Goal: Task Accomplishment & Management: Use online tool/utility

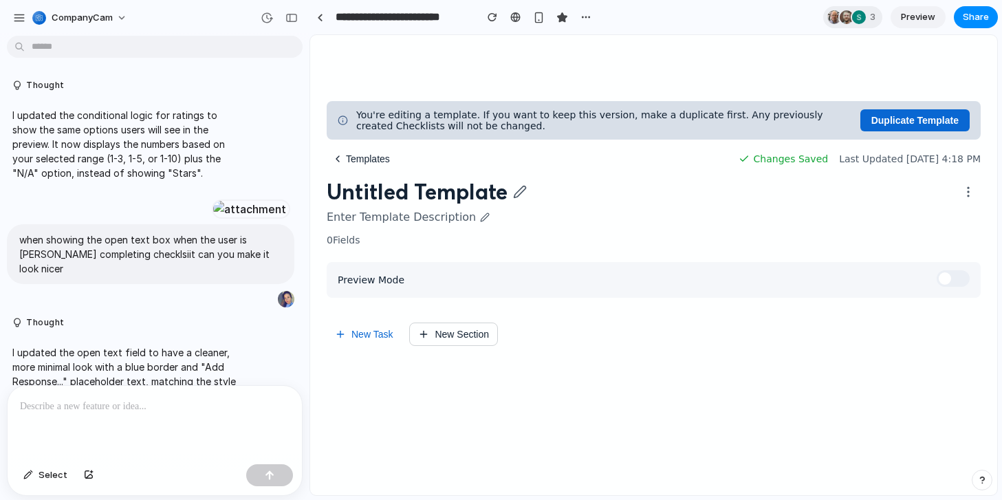
scroll to position [6226, 0]
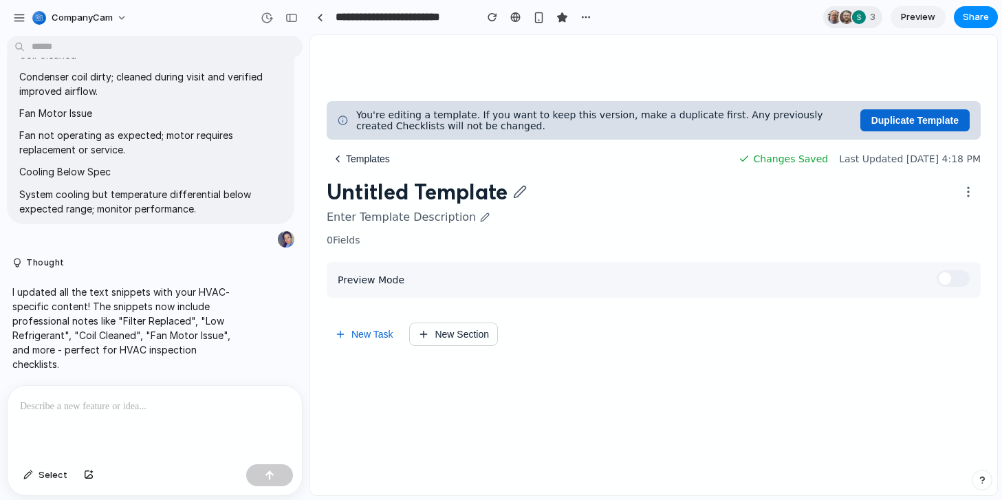
click at [926, 14] on span "Preview" at bounding box center [918, 17] width 34 height 14
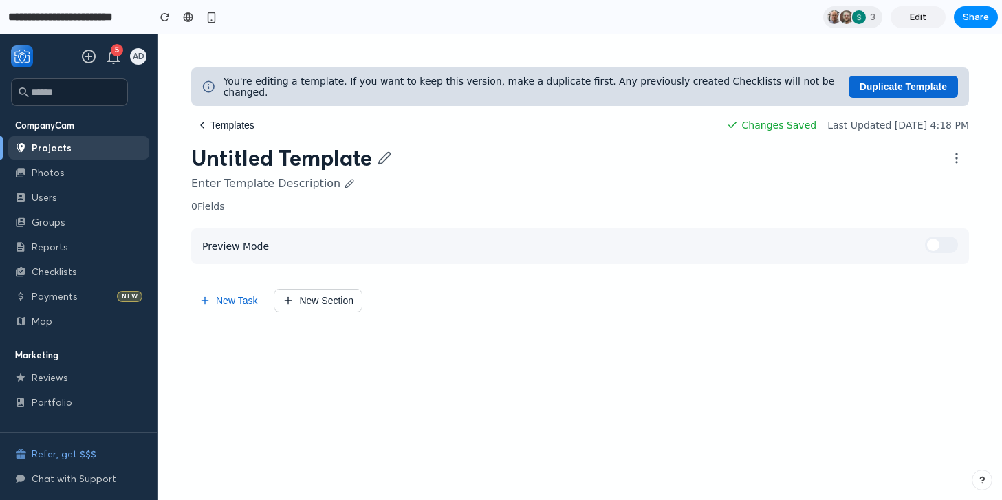
click at [923, 23] on span "Edit" at bounding box center [917, 17] width 16 height 14
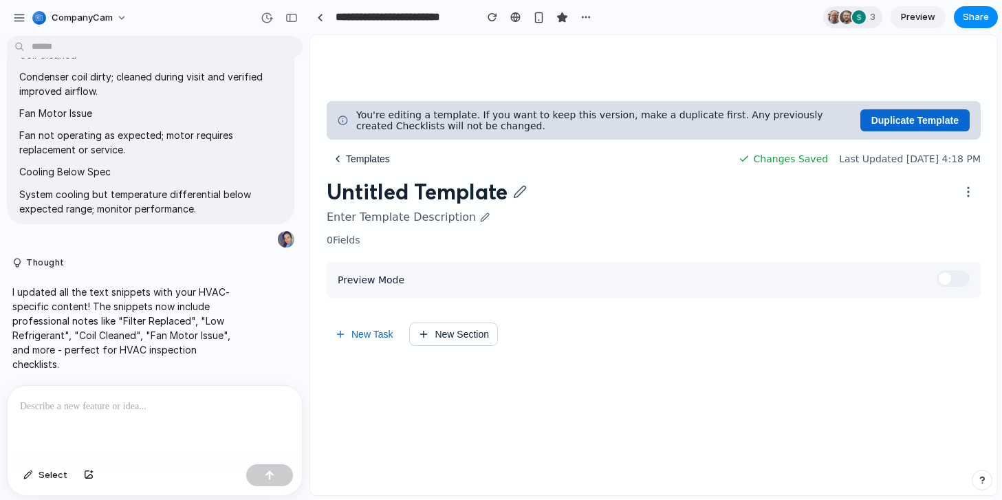
scroll to position [5444, 0]
click at [923, 20] on span "Preview" at bounding box center [918, 17] width 34 height 14
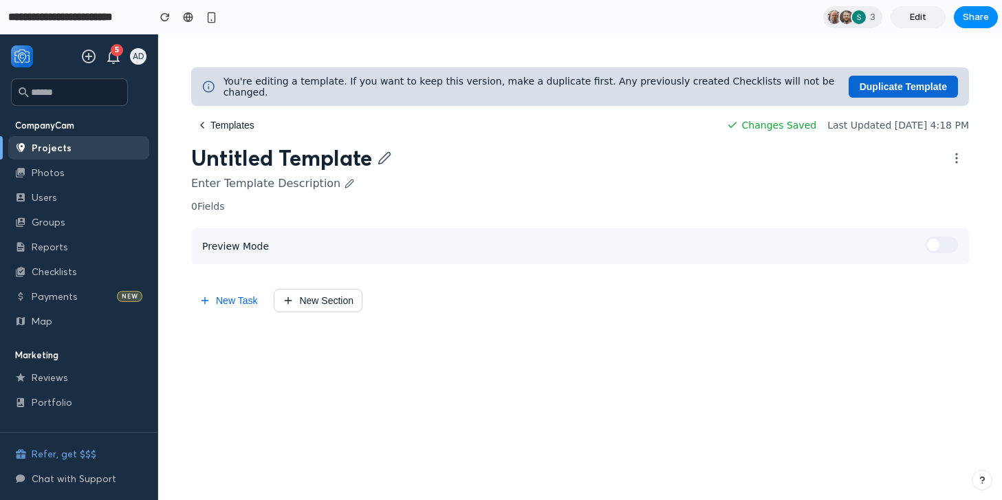
click at [238, 302] on button "New Task" at bounding box center [228, 300] width 74 height 23
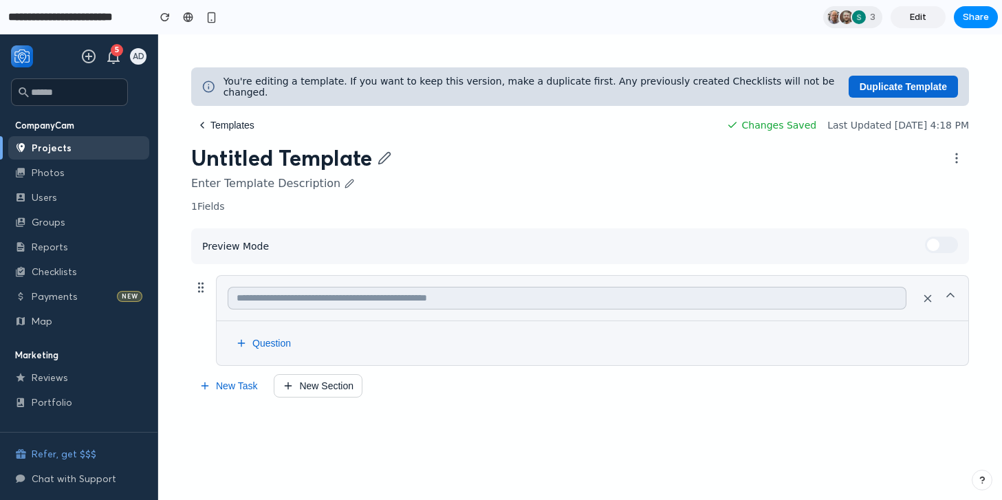
click at [254, 301] on input "text" at bounding box center [567, 298] width 678 height 23
type input "**********"
click at [275, 346] on button "Question" at bounding box center [263, 343] width 71 height 22
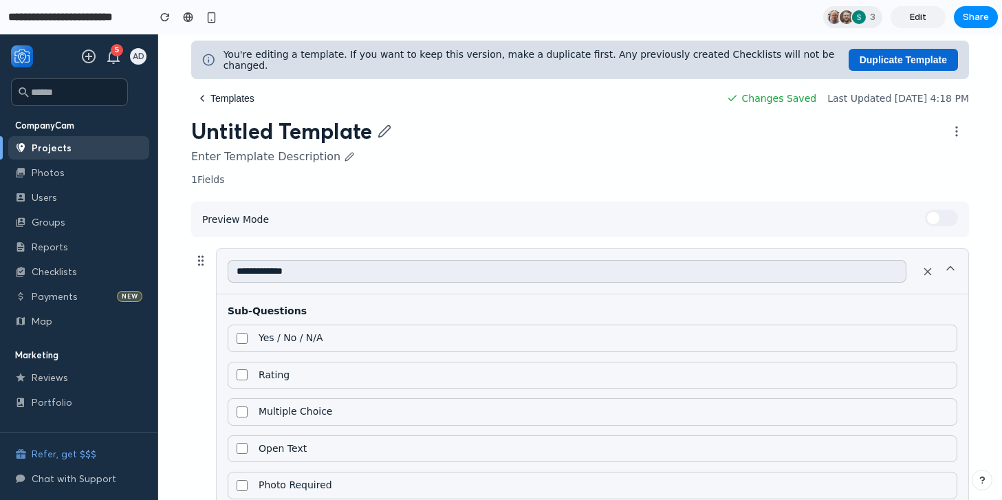
scroll to position [38, 0]
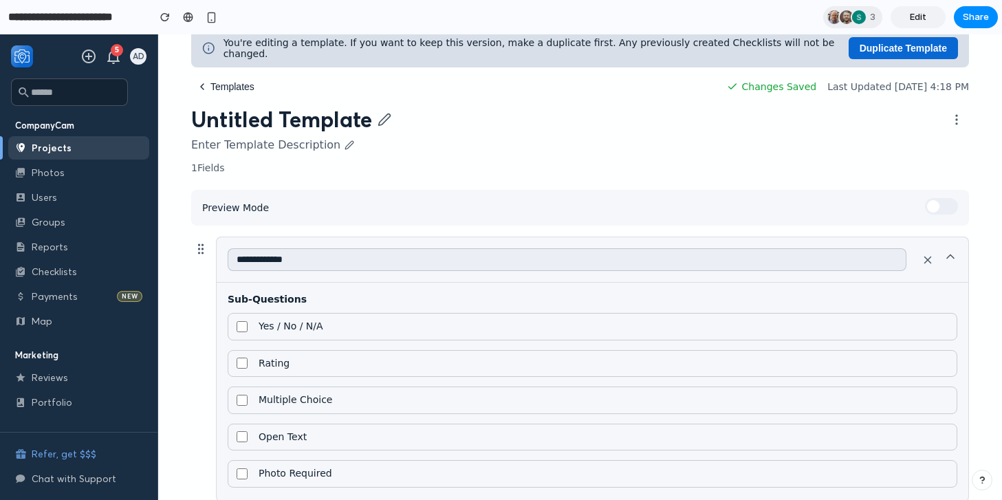
click at [315, 333] on span "Yes / No / N/A" at bounding box center [290, 326] width 65 height 12
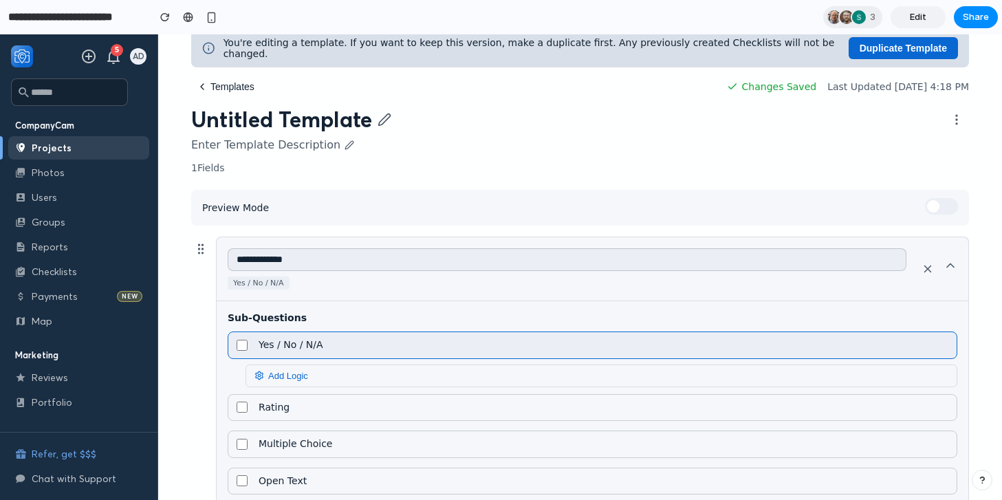
scroll to position [64, 0]
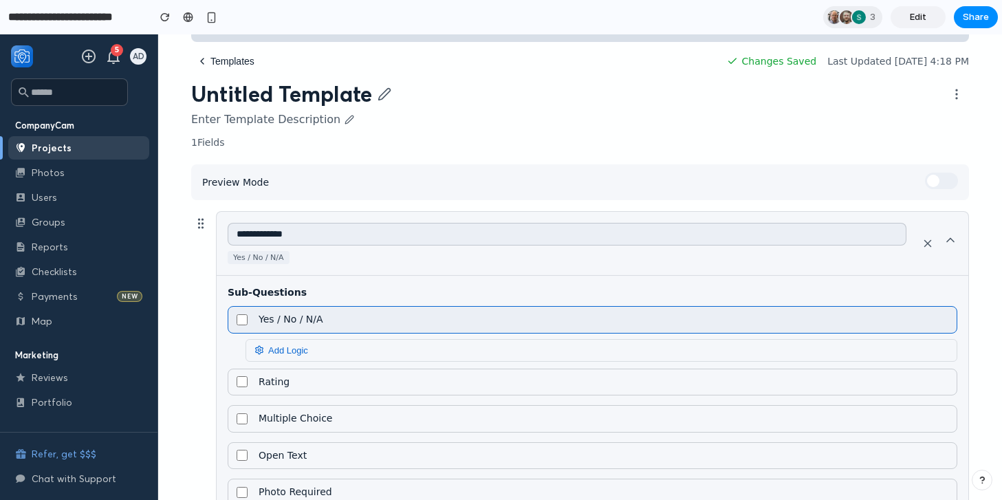
click at [299, 355] on span "Add Logic" at bounding box center [281, 350] width 54 height 10
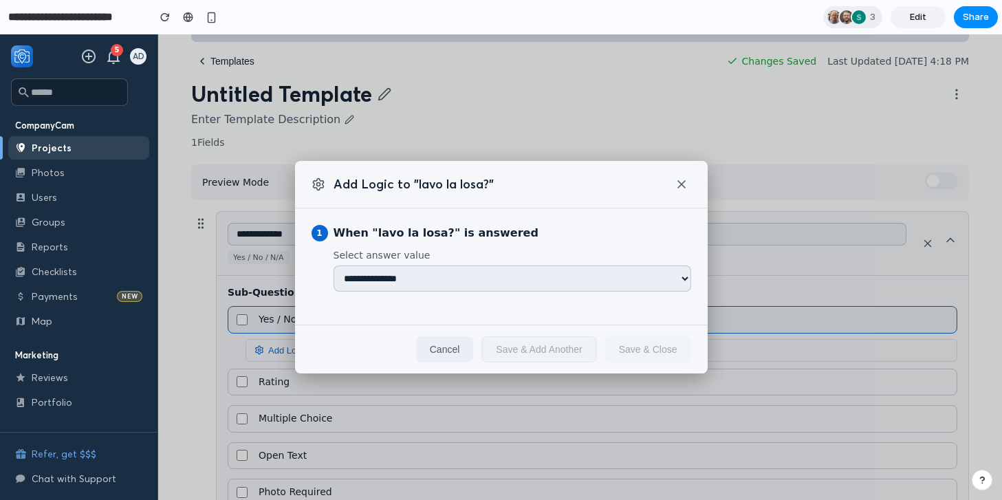
click at [460, 280] on select "**********" at bounding box center [511, 278] width 357 height 26
select select "***"
click at [333, 265] on select "**********" at bounding box center [511, 278] width 357 height 26
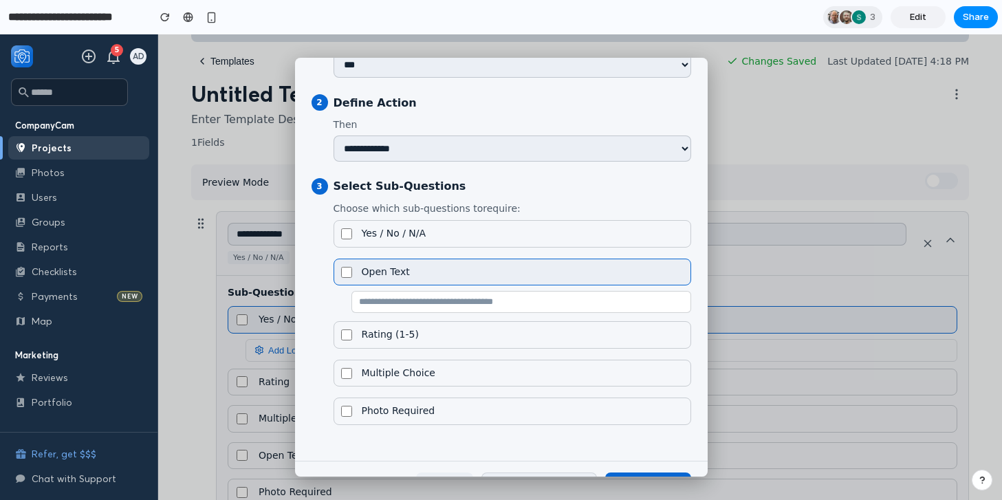
scroll to position [120, 0]
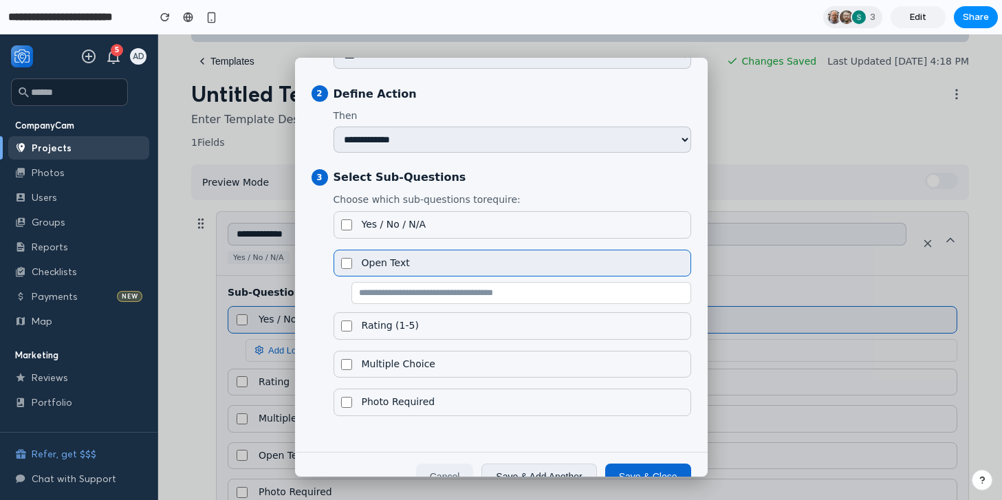
click at [381, 299] on input "text" at bounding box center [521, 293] width 340 height 22
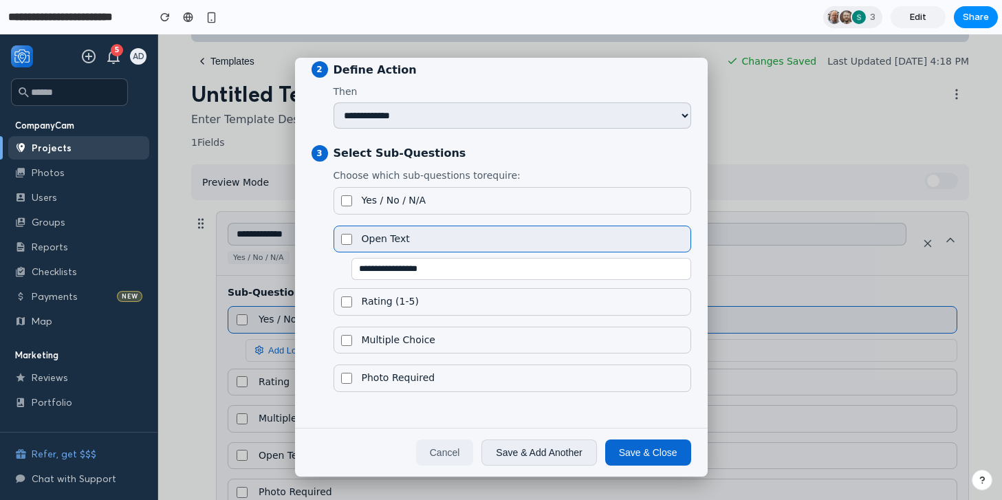
type input "**********"
click at [375, 377] on span "Photo Required" at bounding box center [399, 378] width 74 height 12
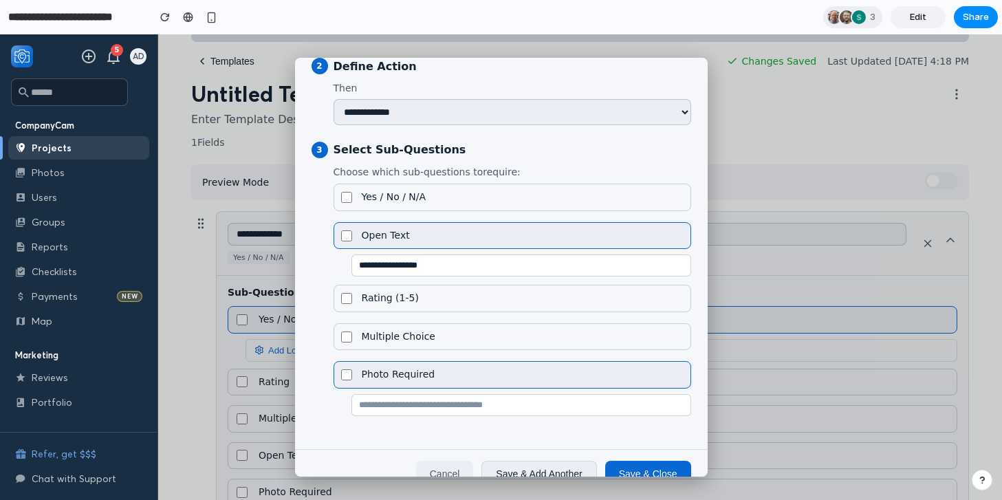
scroll to position [173, 0]
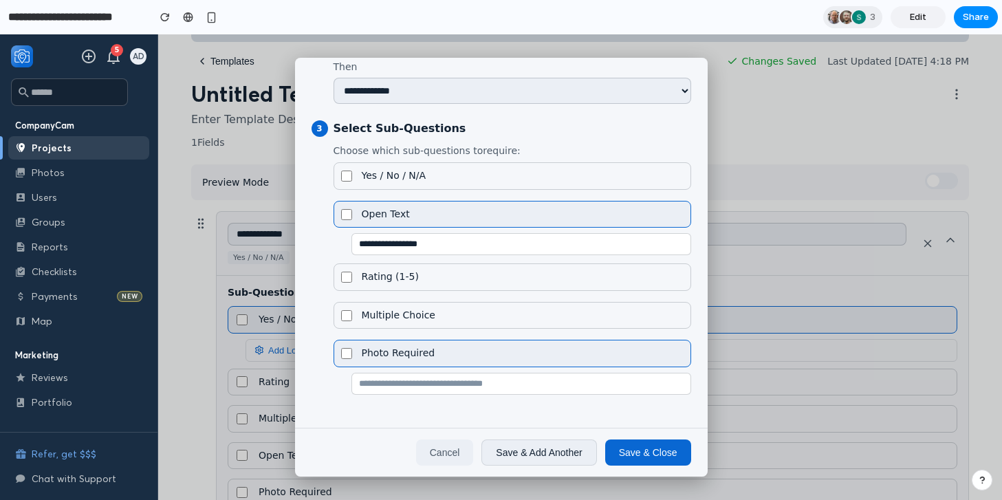
click at [634, 452] on button "Save & Close" at bounding box center [648, 452] width 86 height 26
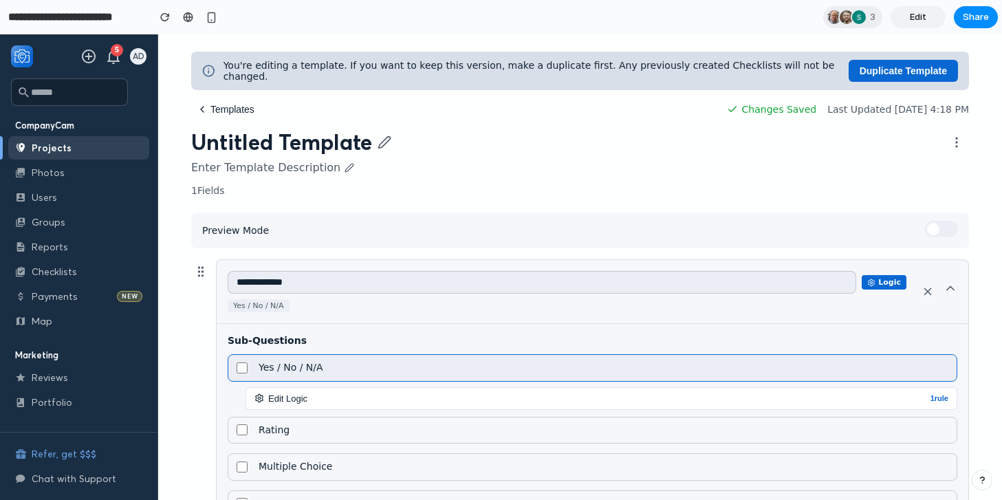
scroll to position [18, 0]
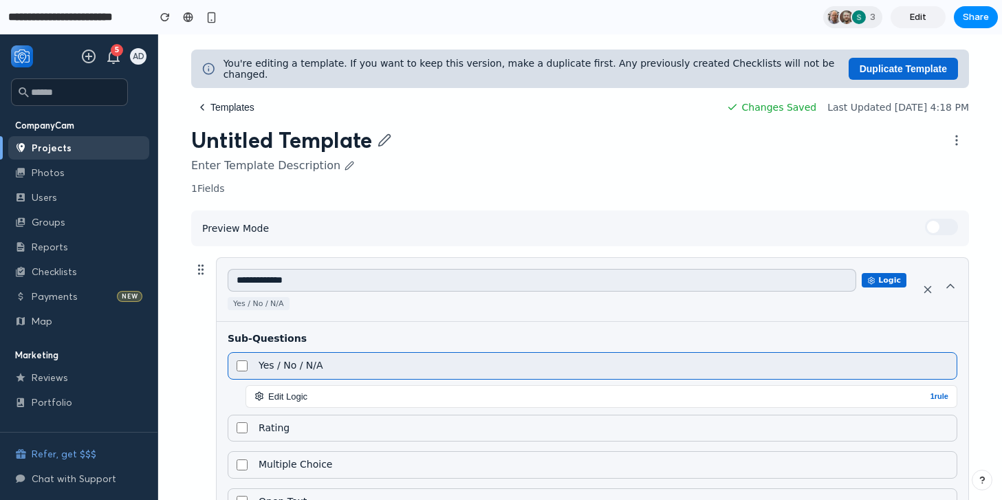
click at [939, 230] on span at bounding box center [941, 227] width 33 height 16
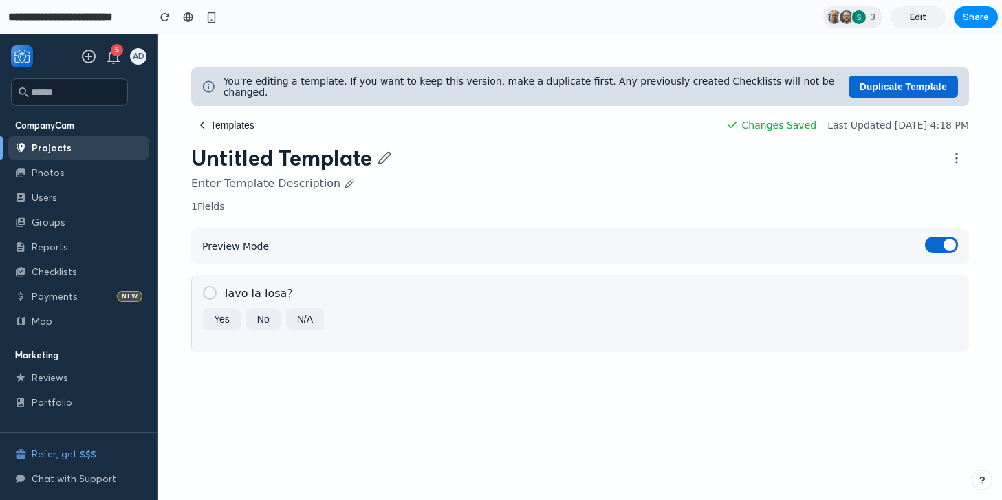
click at [225, 327] on button "Yes" at bounding box center [222, 319] width 38 height 22
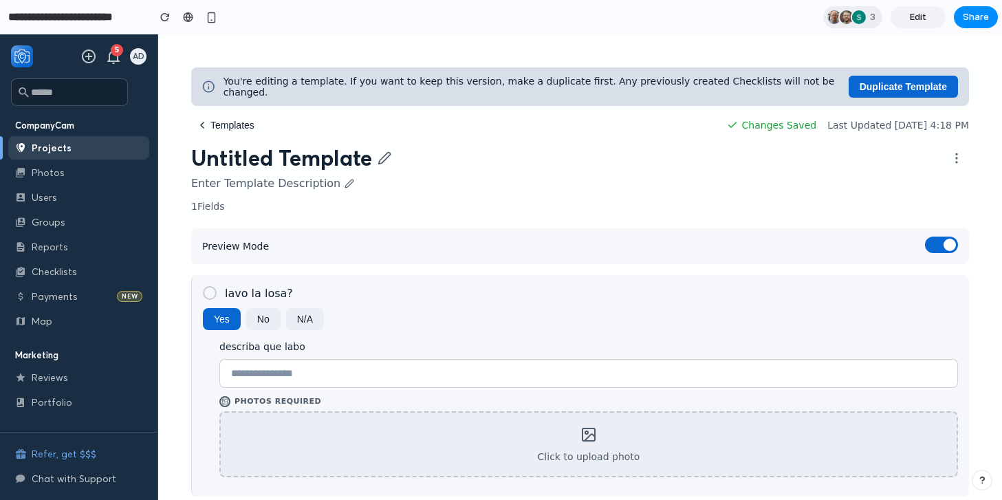
click at [262, 330] on button "No" at bounding box center [263, 319] width 34 height 22
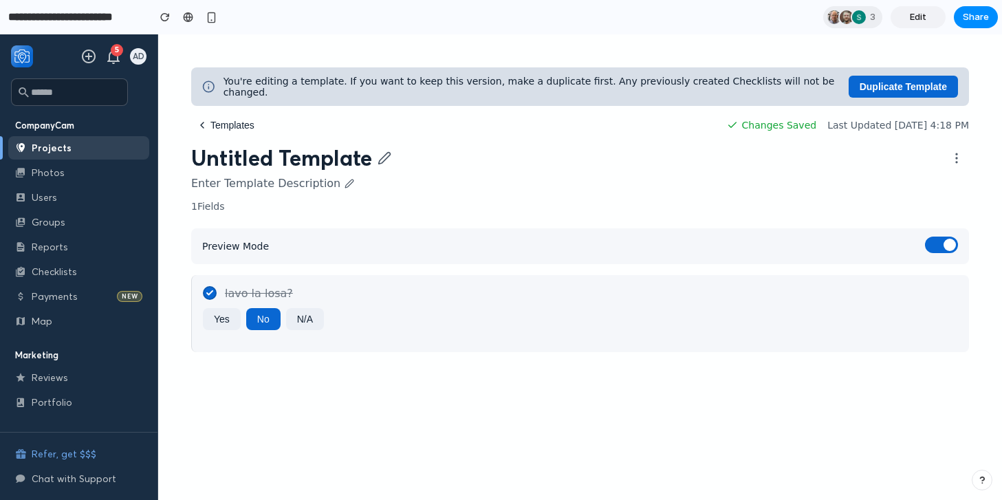
click at [943, 245] on span at bounding box center [949, 245] width 12 height 12
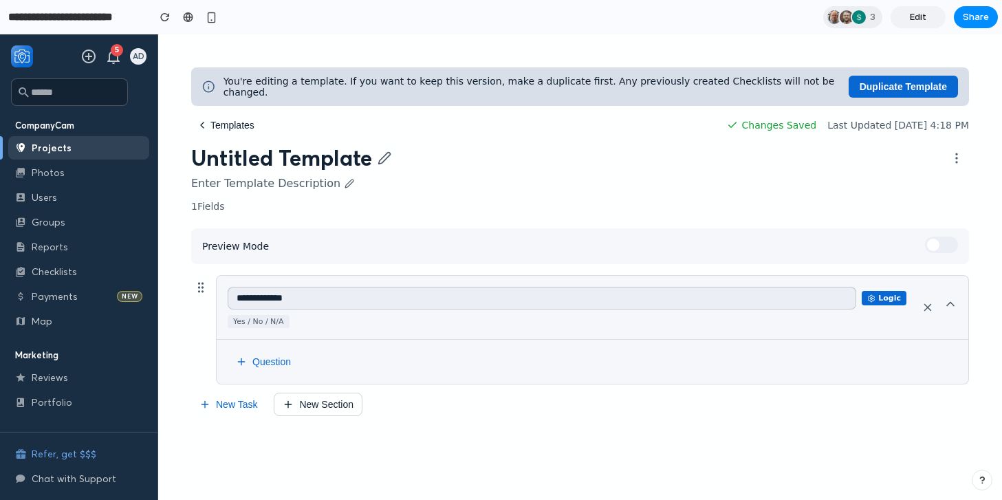
click at [889, 68] on div "You're editing a template. If you want to keep this version, make a duplicate f…" at bounding box center [579, 86] width 777 height 38
click at [934, 16] on link "Edit" at bounding box center [917, 17] width 55 height 22
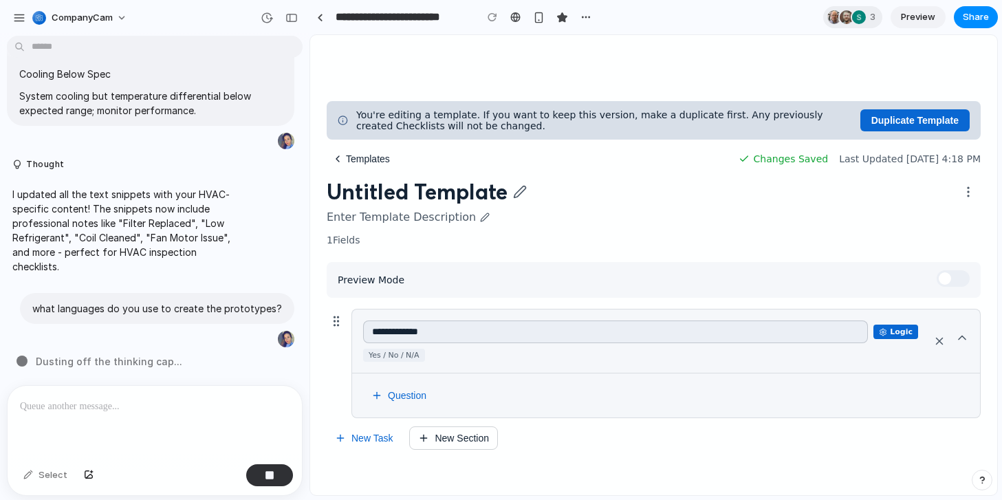
scroll to position [6295, 0]
click at [27, 16] on div "CompanyCam" at bounding box center [73, 18] width 122 height 22
click at [47, 21] on div "CompanyCam" at bounding box center [72, 18] width 80 height 14
click at [908, 16] on span "Preview" at bounding box center [918, 17] width 34 height 14
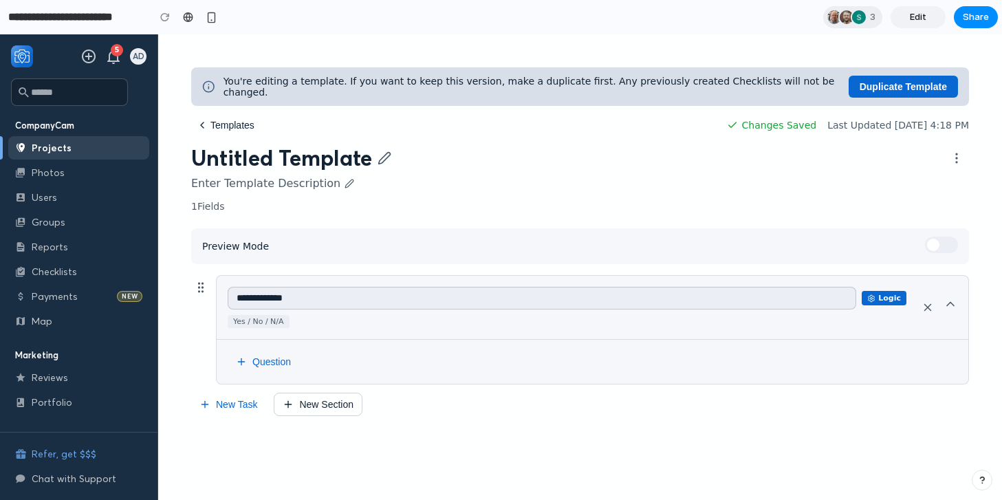
click at [925, 307] on icon at bounding box center [927, 307] width 12 height 12
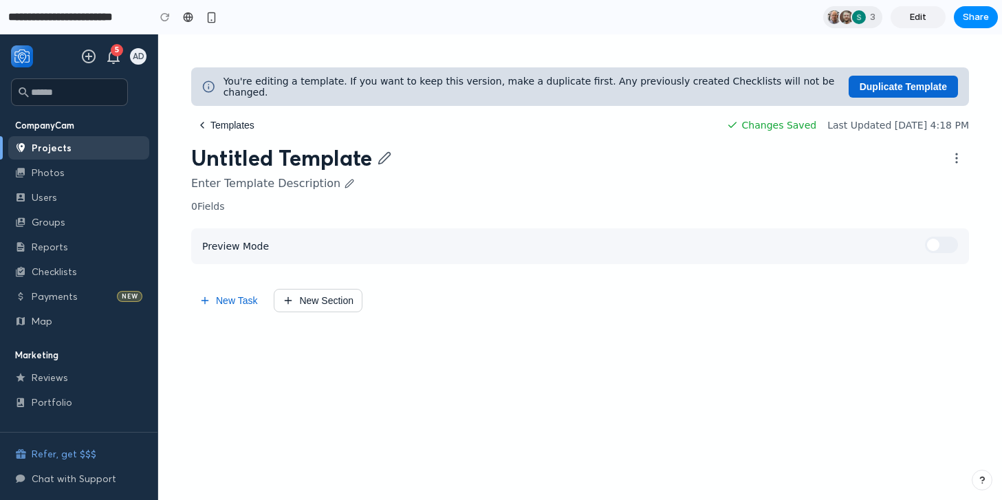
click at [243, 299] on button "New Task" at bounding box center [228, 300] width 74 height 23
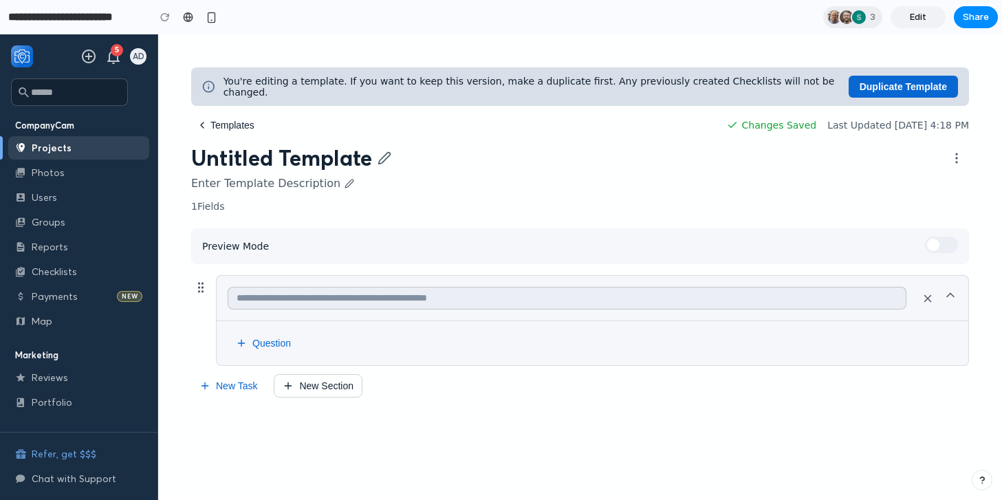
click at [243, 299] on input "text" at bounding box center [567, 298] width 678 height 23
type input "*******"
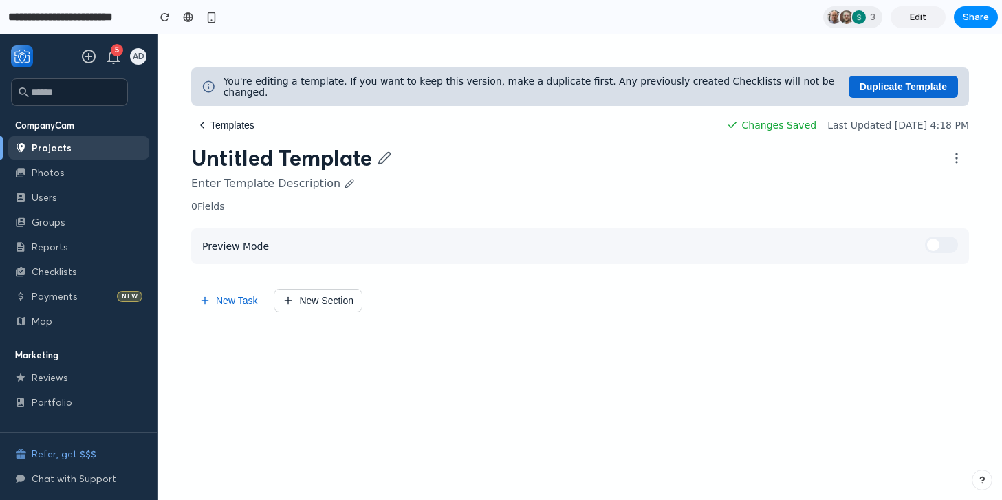
click at [923, 13] on span "Edit" at bounding box center [917, 17] width 16 height 14
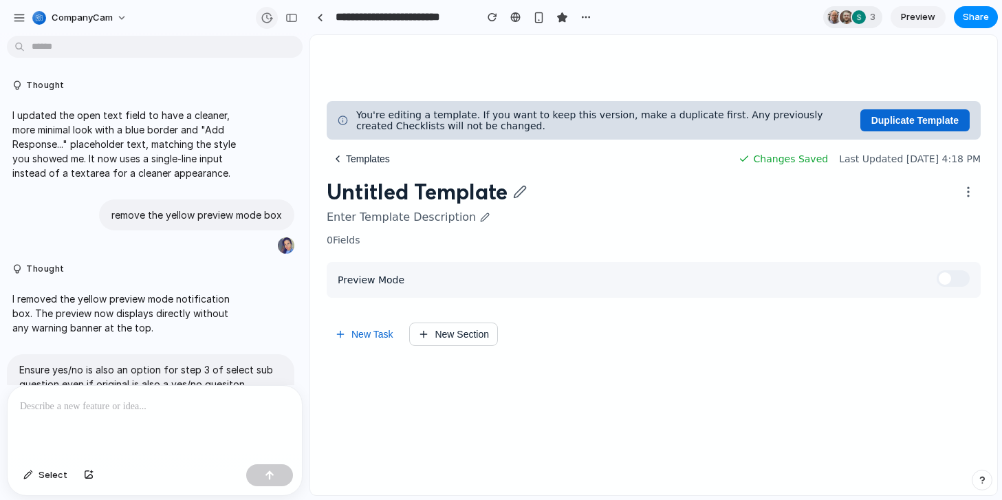
click at [267, 19] on div "button" at bounding box center [267, 18] width 12 height 12
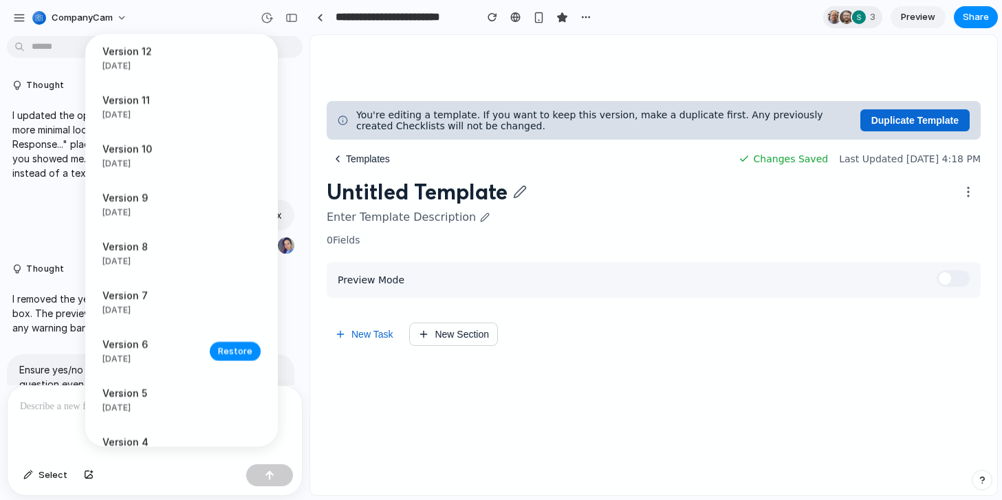
scroll to position [3058, 0]
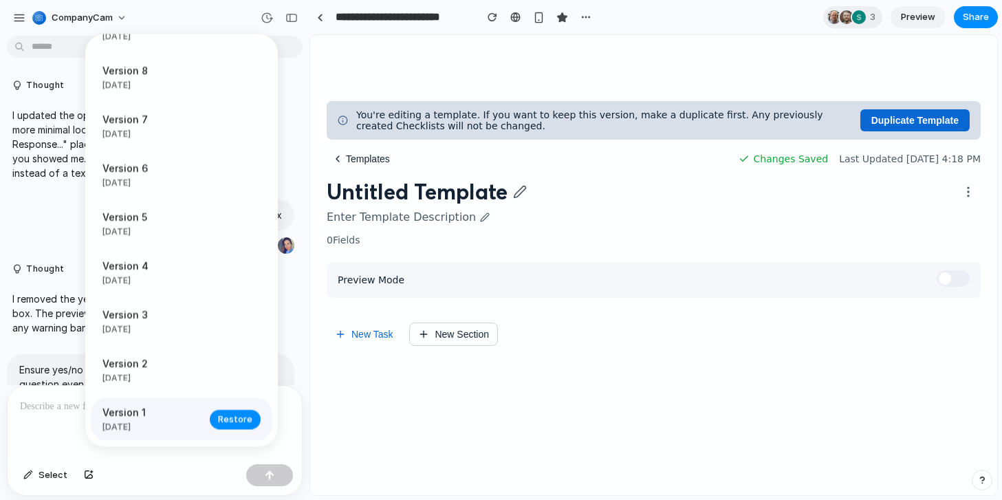
click at [139, 412] on span "Version 1" at bounding box center [151, 413] width 99 height 14
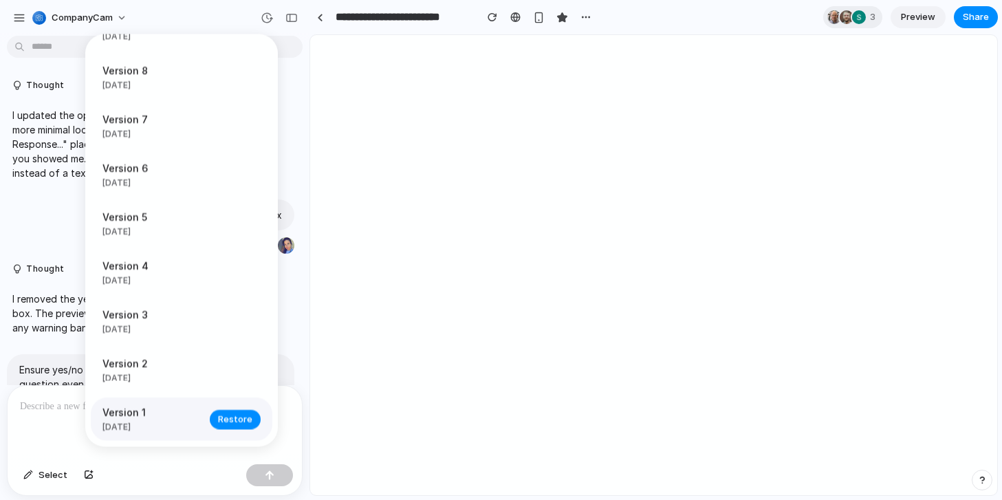
scroll to position [0, 0]
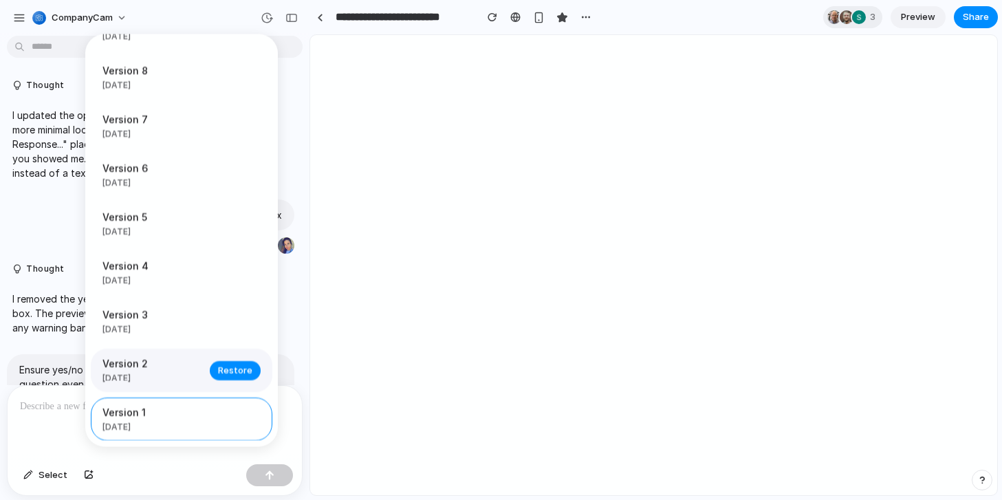
click at [156, 375] on span "[DATE]" at bounding box center [151, 379] width 99 height 12
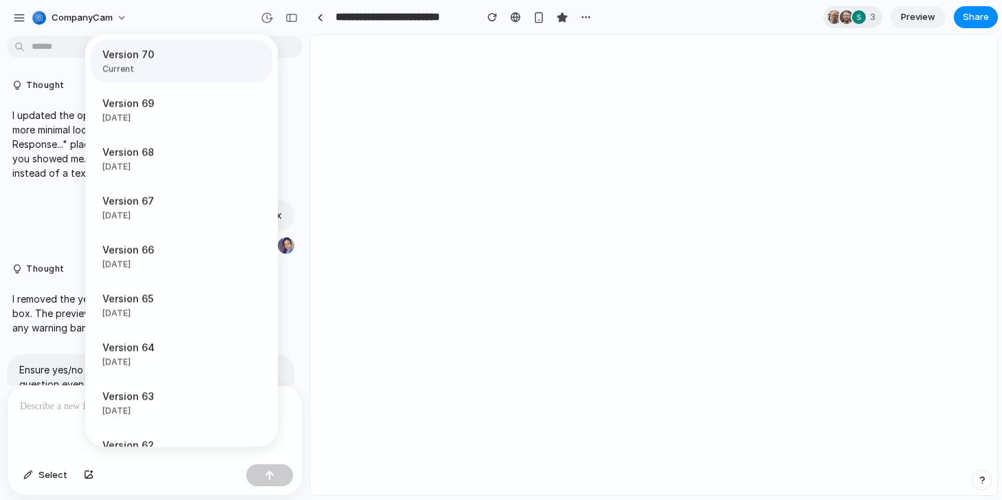
click at [141, 65] on span "Current" at bounding box center [177, 69] width 150 height 12
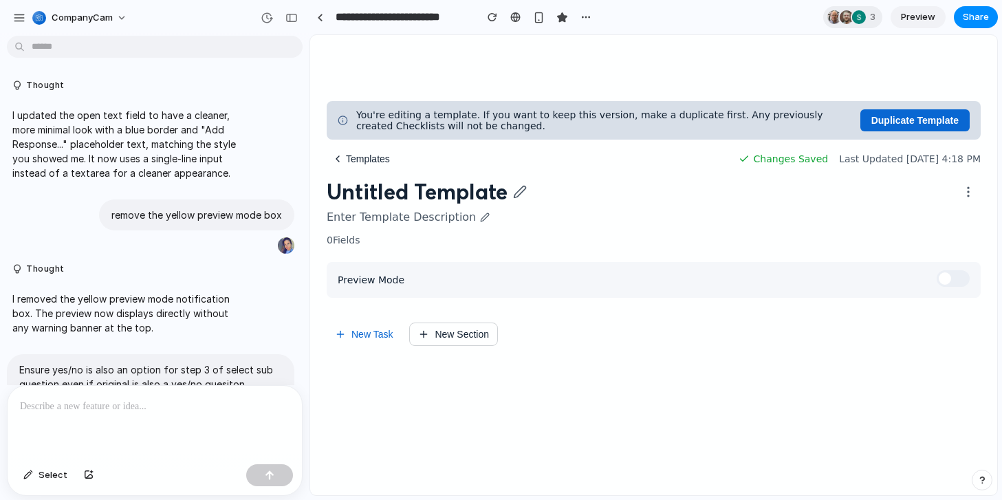
click at [25, 7] on div "Version 70 Current Version 69 [DATE] Restore Version 68 [DATE] Restore Version …" at bounding box center [501, 250] width 1002 height 500
click at [21, 14] on div "button" at bounding box center [19, 18] width 12 height 12
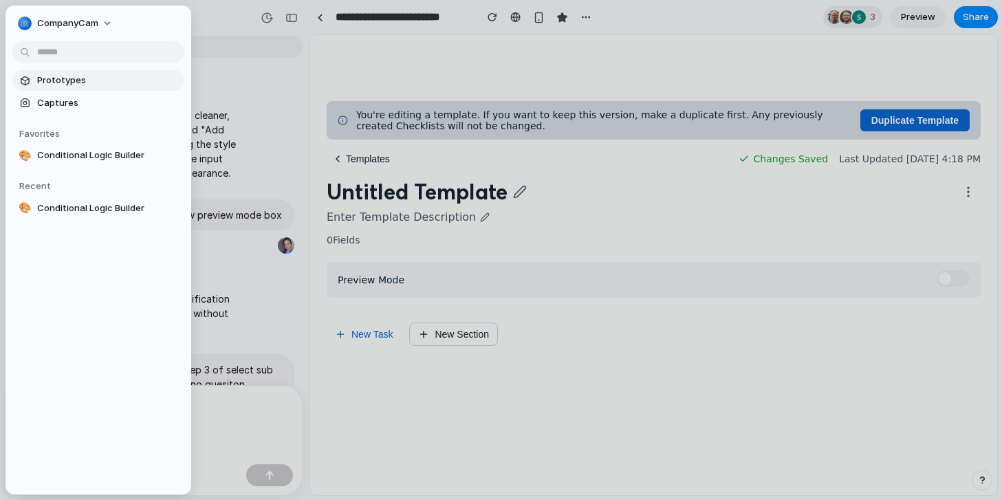
click at [54, 79] on span "Prototypes" at bounding box center [108, 81] width 142 height 14
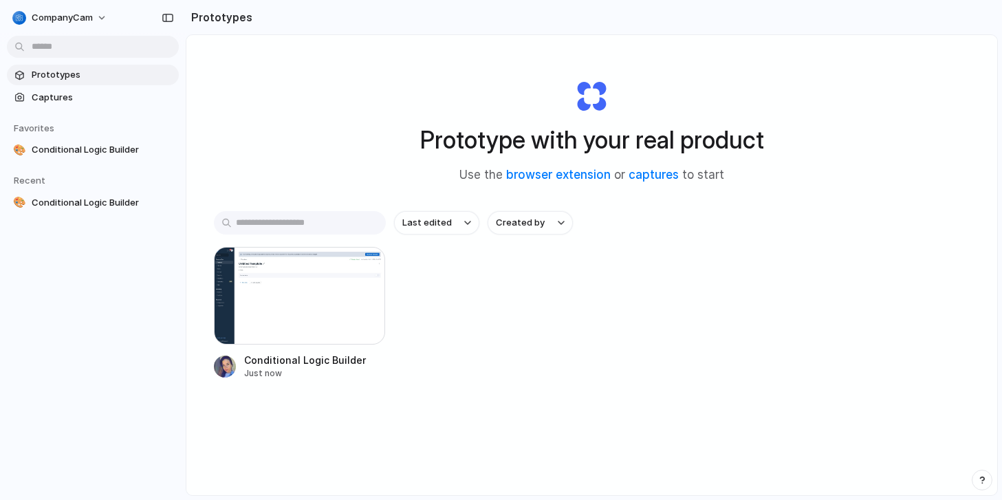
click at [221, 100] on div "Prototype with your real product Use the browser extension or captures to start…" at bounding box center [591, 301] width 810 height 533
click at [108, 96] on span "Captures" at bounding box center [103, 98] width 142 height 14
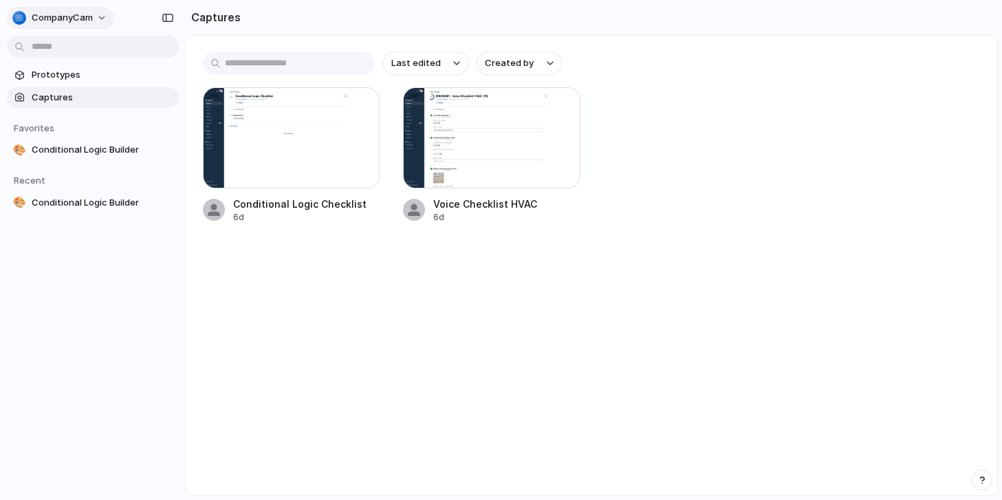
click at [93, 18] on button "CompanyCam" at bounding box center [60, 18] width 107 height 22
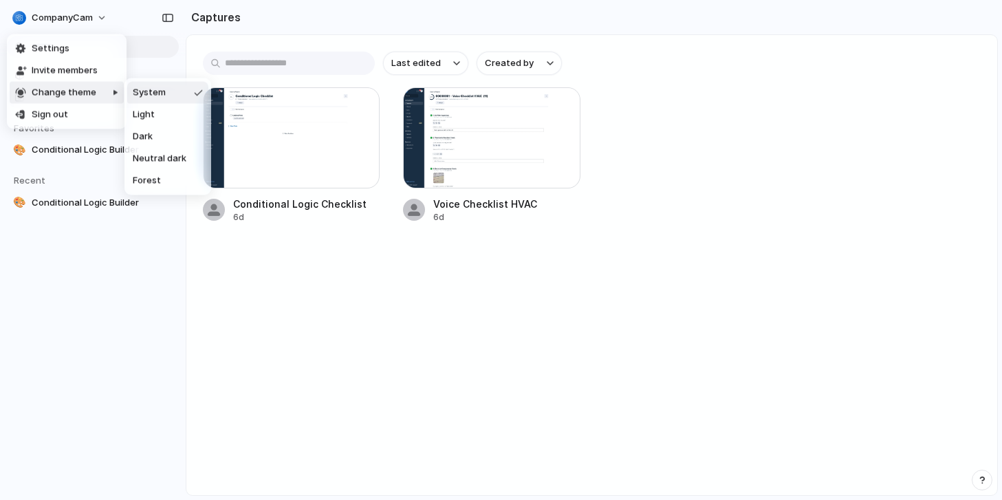
click at [137, 382] on div "Settings Invite members Change theme Sign out" at bounding box center [501, 250] width 1002 height 500
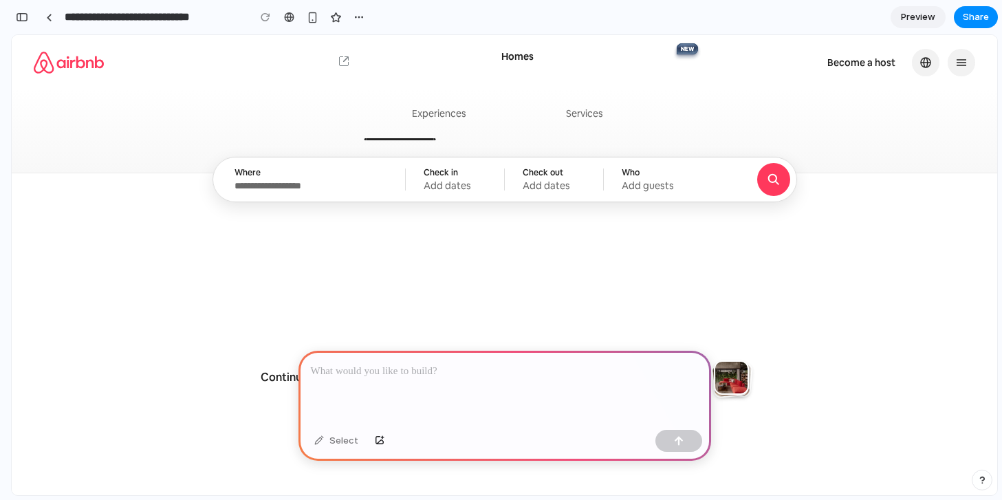
scroll to position [27, 0]
